Goal: Find specific page/section: Find specific page/section

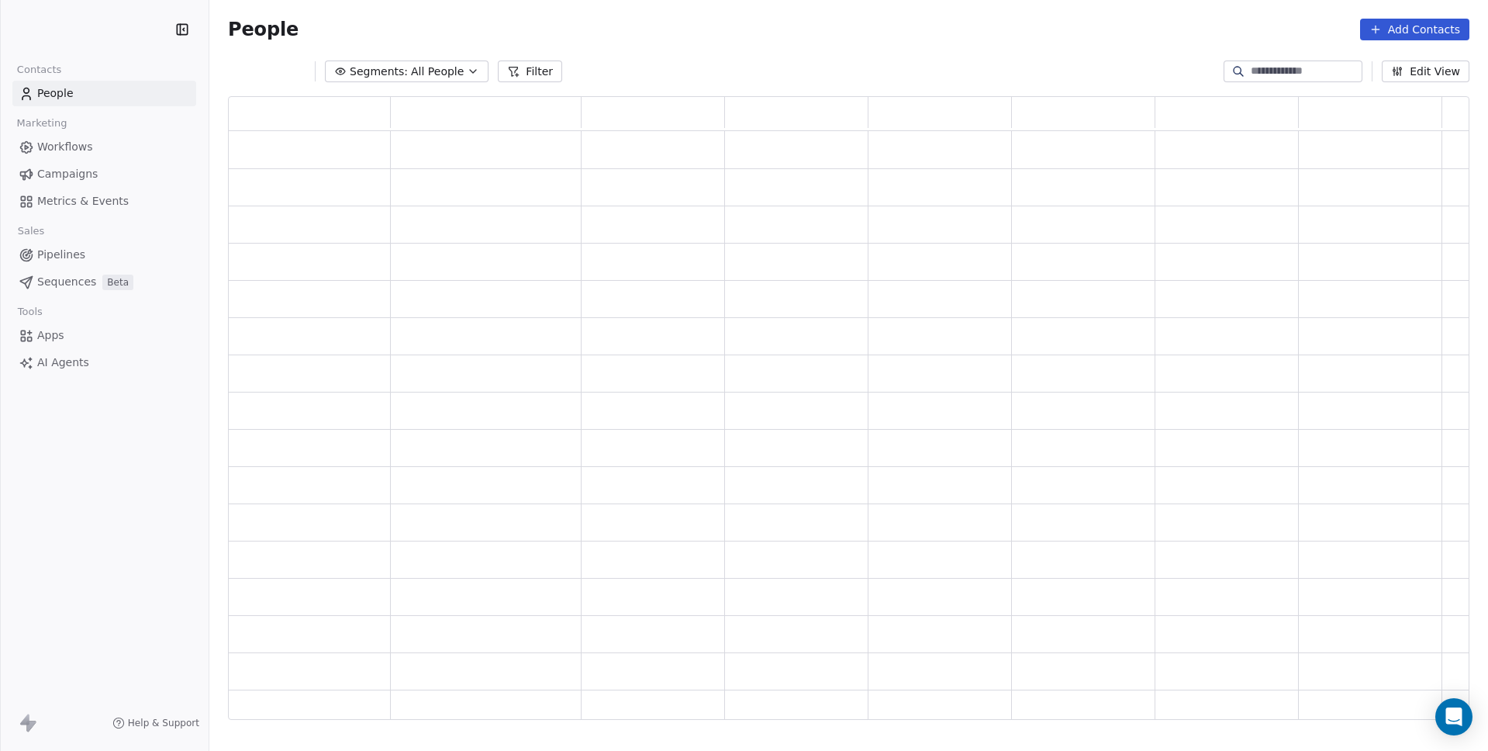
scroll to position [612, 1230]
click at [96, 199] on span "Metrics & Events" at bounding box center [83, 201] width 92 height 16
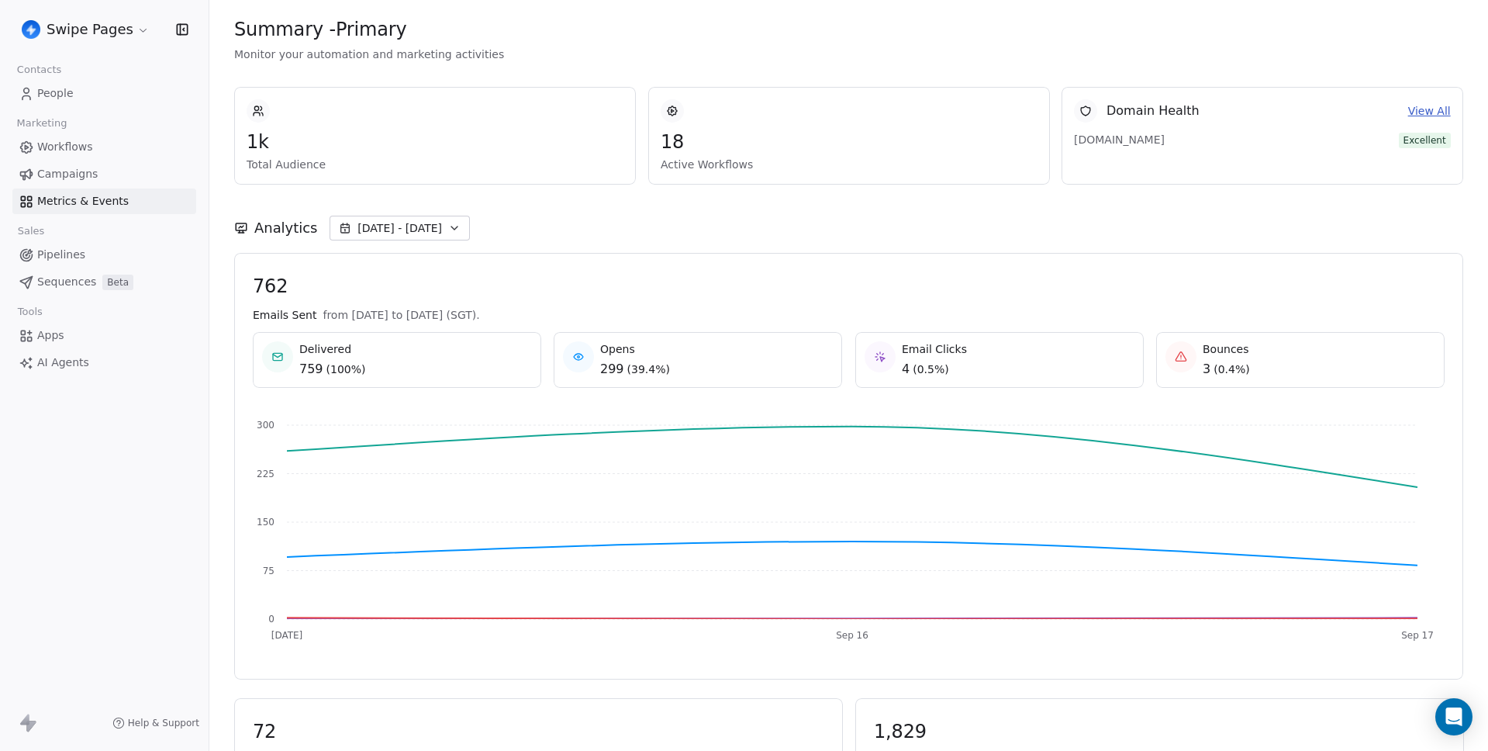
click at [610, 290] on span "762" at bounding box center [849, 286] width 1192 height 23
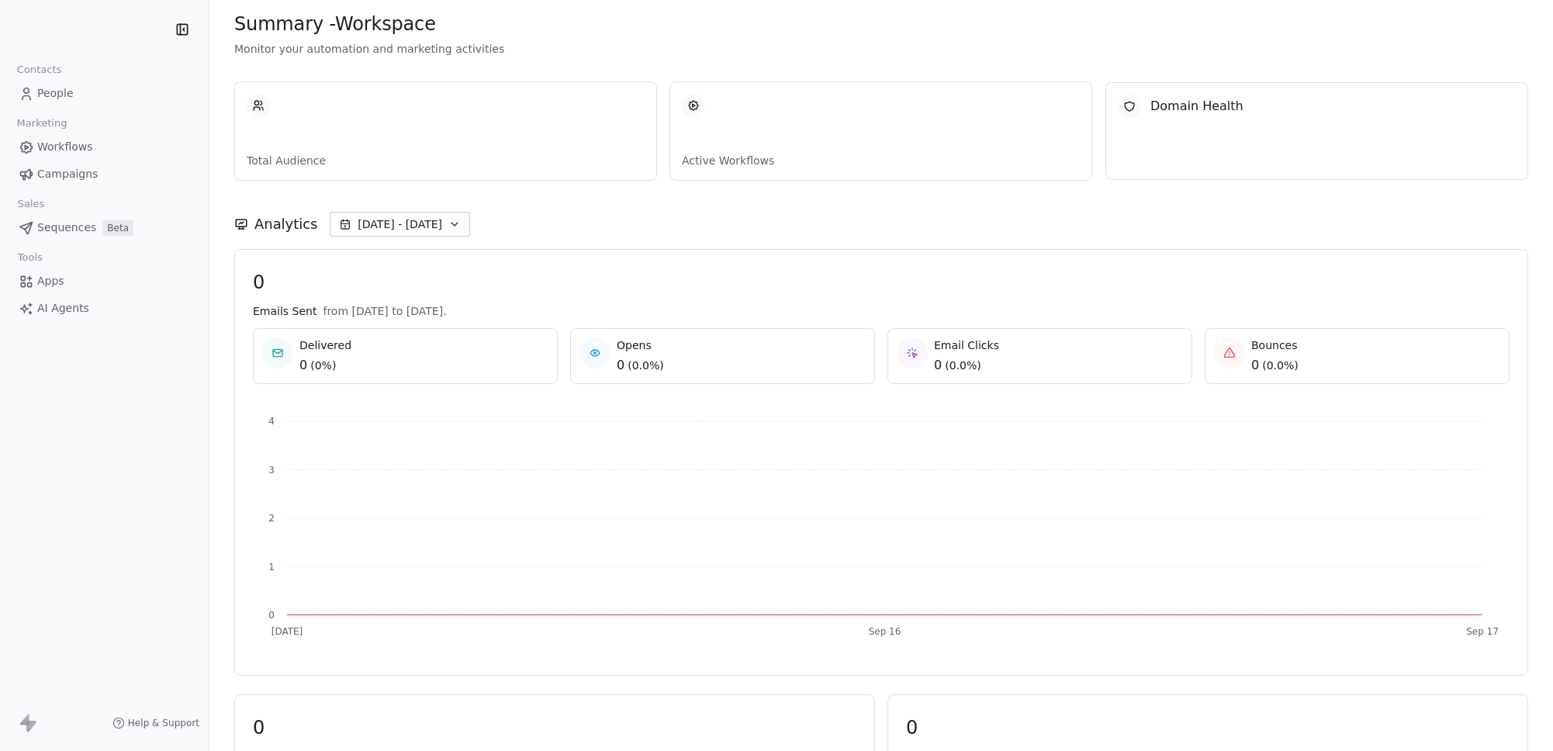
drag, startPoint x: 1552, startPoint y: 182, endPoint x: 1383, endPoint y: 186, distance: 169.2
click at [1383, 186] on div "Summary - Workspace Monitor your automation and marketing activities Total Audi…" at bounding box center [880, 375] width 1343 height 751
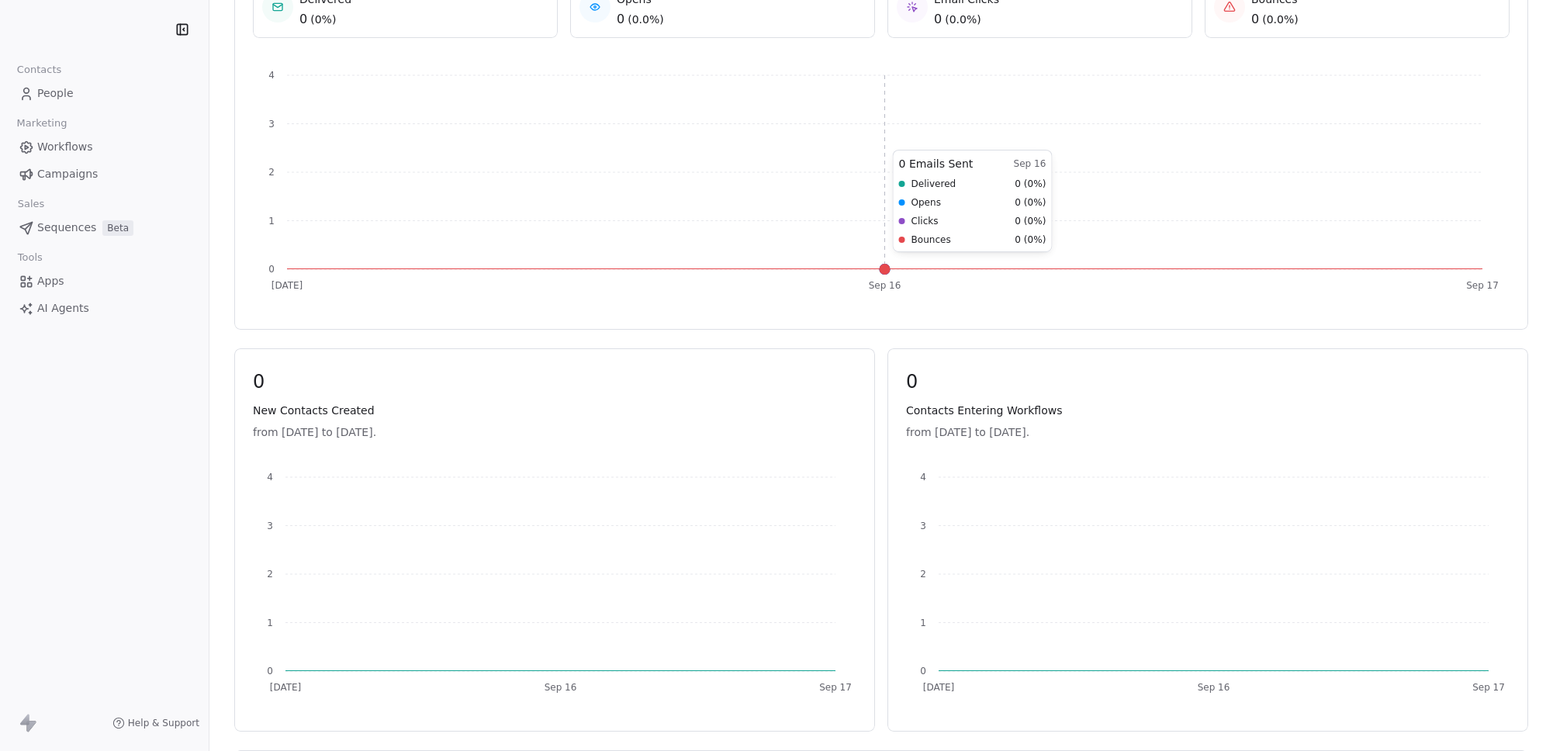
scroll to position [534, 0]
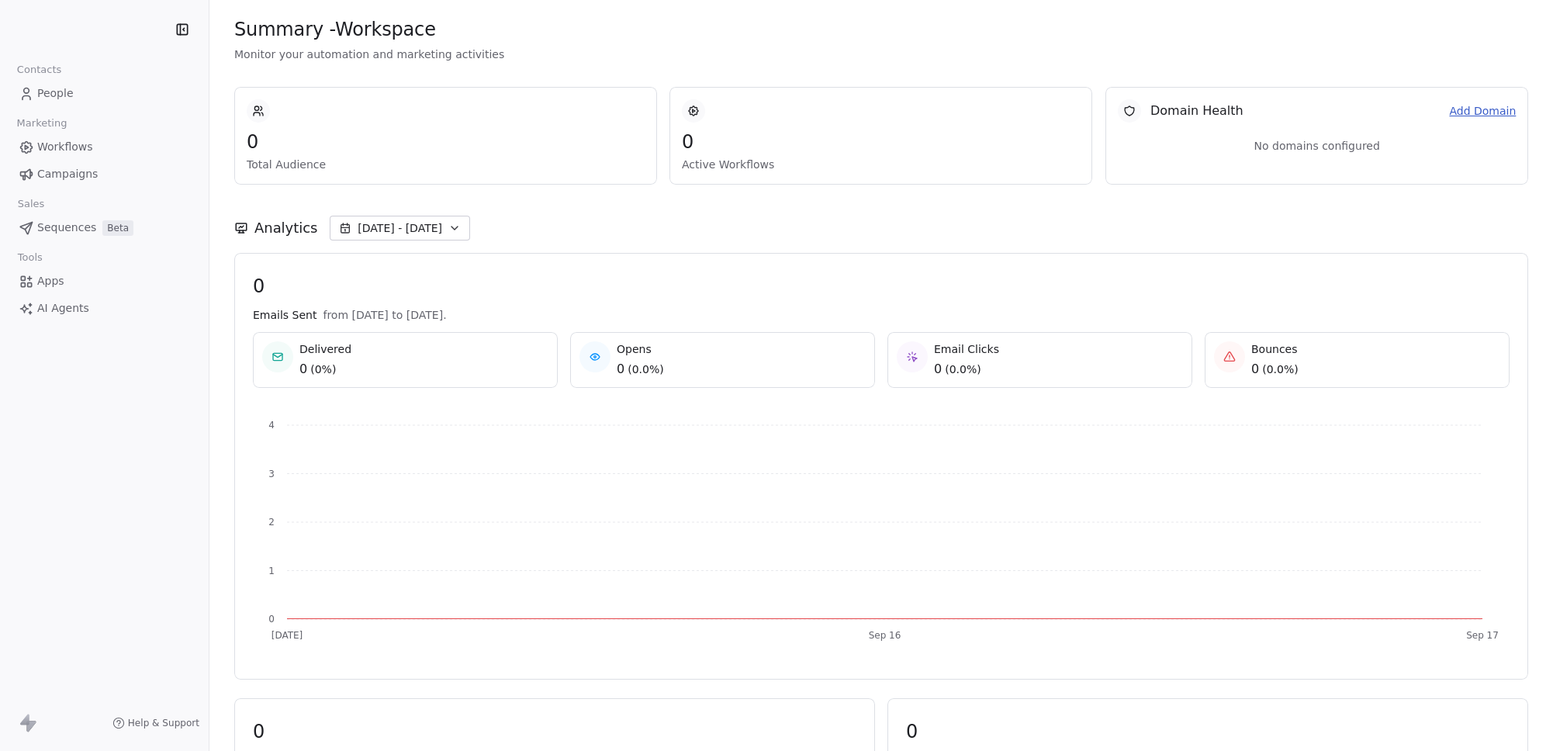
click at [61, 94] on span "People" at bounding box center [55, 93] width 36 height 16
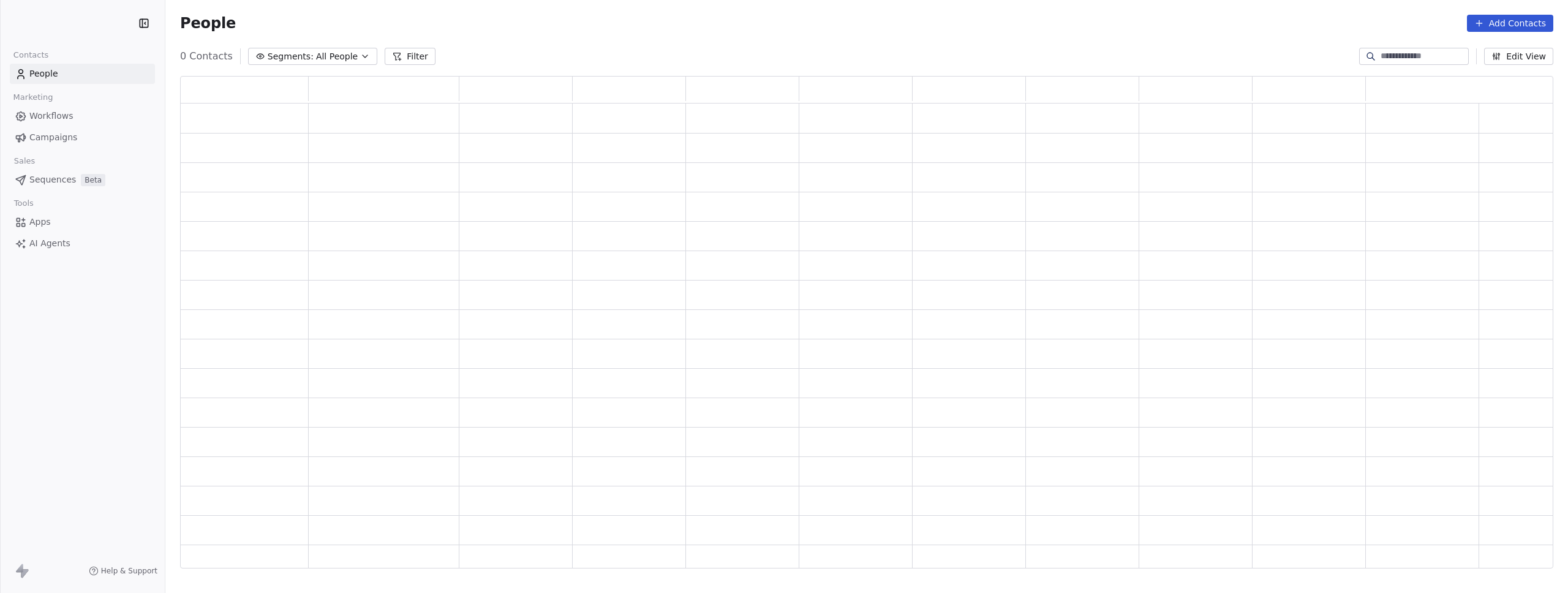
scroll to position [483, 1364]
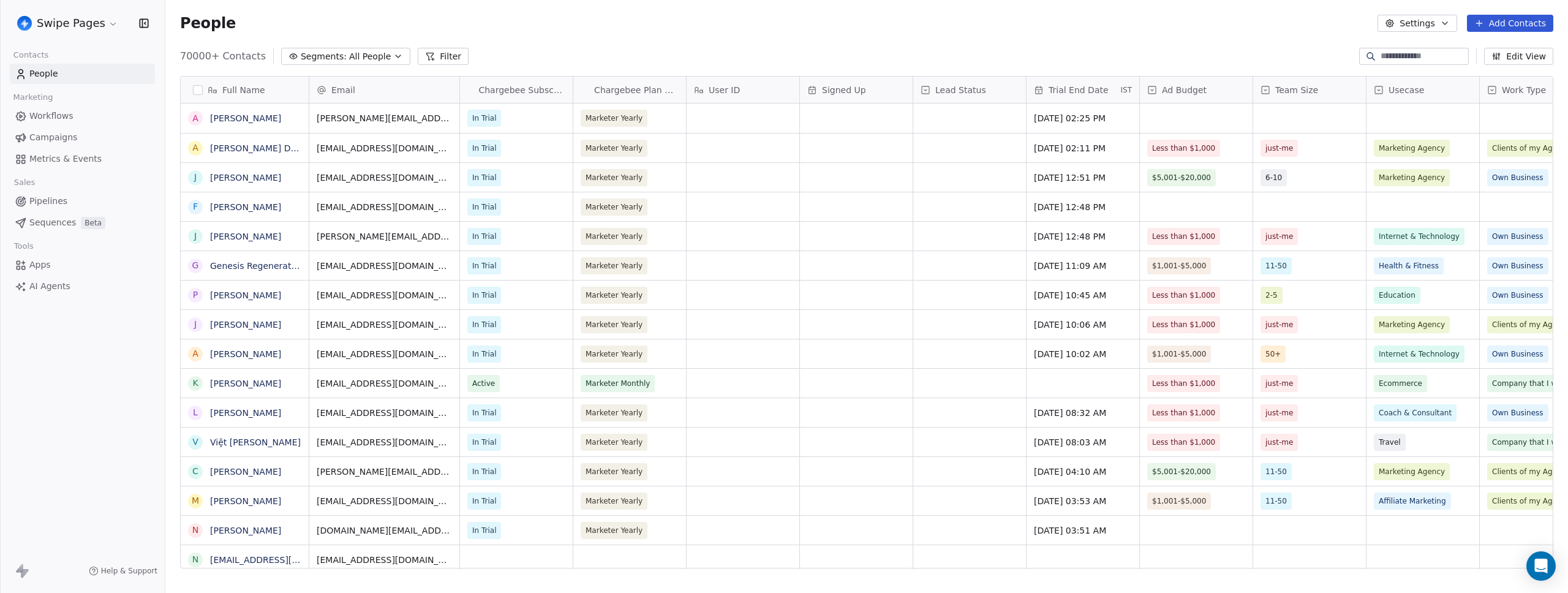
scroll to position [512, 1394]
